Goal: Task Accomplishment & Management: Use online tool/utility

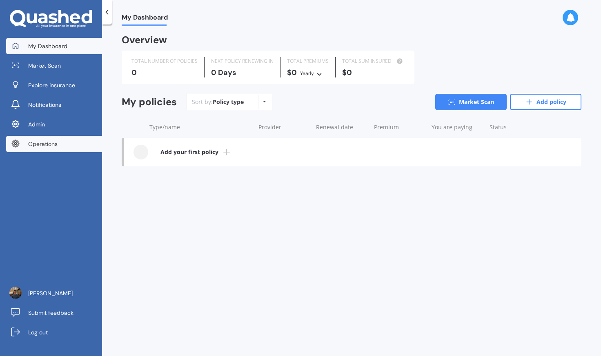
click at [71, 150] on link "Operations" at bounding box center [54, 144] width 96 height 16
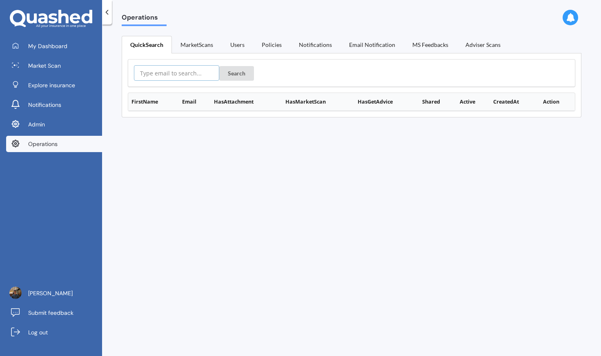
click at [158, 73] on input "text" at bounding box center [176, 73] width 85 height 16
paste input "munita_raj@hotmail.com"
type input "munita_raj@hotmail.com"
click at [231, 71] on button "Search" at bounding box center [236, 73] width 35 height 15
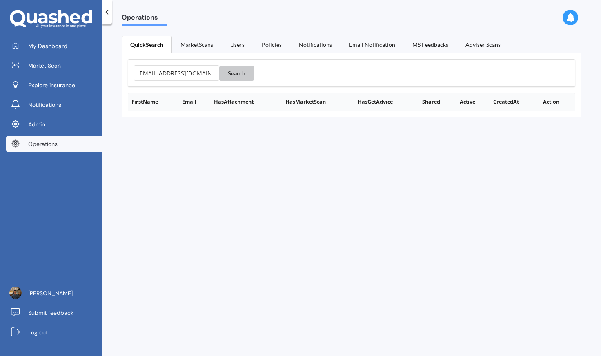
scroll to position [0, 0]
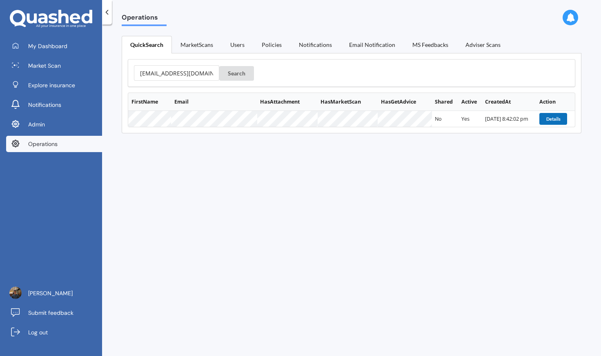
click at [541, 120] on button "Details" at bounding box center [553, 118] width 28 height 11
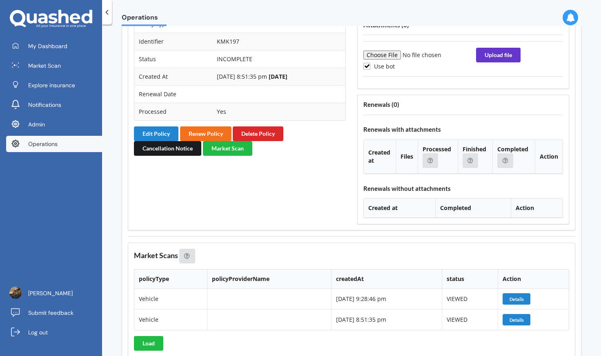
scroll to position [720, 0]
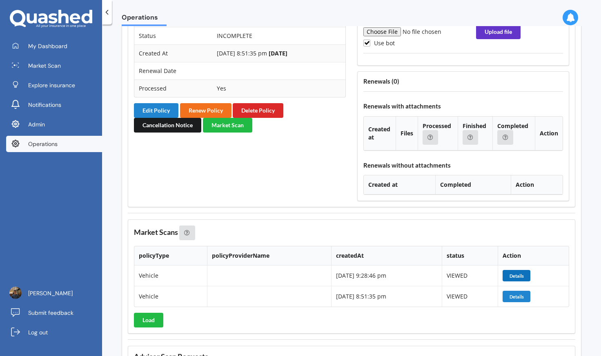
click at [521, 275] on button "Details" at bounding box center [516, 275] width 28 height 11
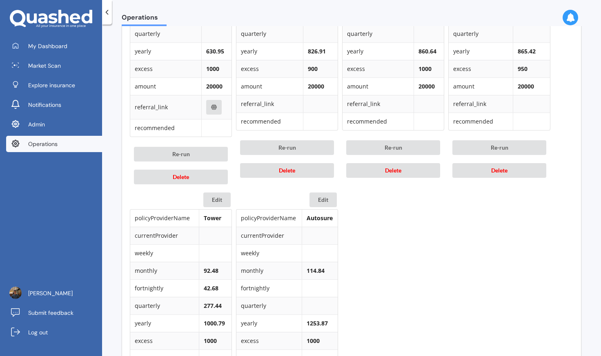
scroll to position [619, 0]
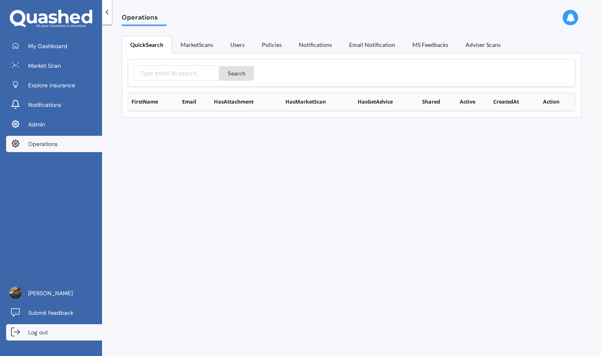
click at [77, 332] on link "Log out" at bounding box center [54, 333] width 96 height 16
